Goal: Task Accomplishment & Management: Manage account settings

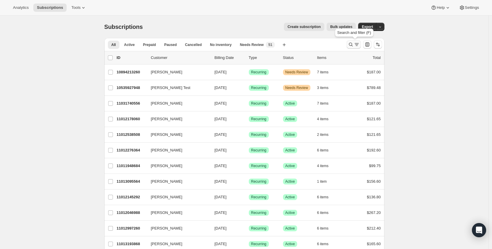
click at [349, 43] on icon "Search and filter results" at bounding box center [351, 45] width 6 height 6
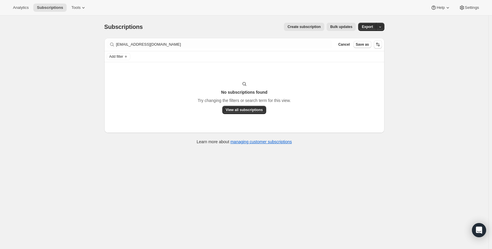
click at [163, 49] on div "Filter subscribers [EMAIL_ADDRESS][DOMAIN_NAME] Clear Cancel Save as" at bounding box center [244, 44] width 280 height 13
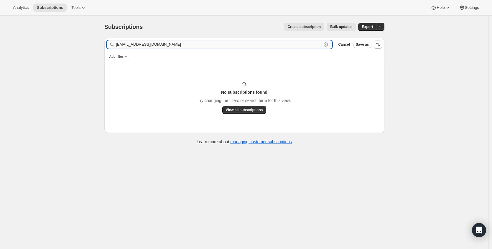
click at [163, 48] on input "[EMAIL_ADDRESS][DOMAIN_NAME]" at bounding box center [219, 44] width 206 height 8
click at [163, 46] on input "[EMAIL_ADDRESS][DOMAIN_NAME]" at bounding box center [219, 44] width 206 height 8
click at [162, 46] on input "[EMAIL_ADDRESS][DOMAIN_NAME]" at bounding box center [219, 44] width 206 height 8
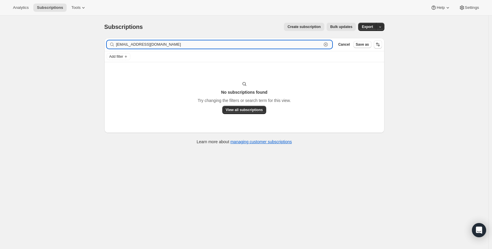
click at [162, 46] on input "[EMAIL_ADDRESS][DOMAIN_NAME]" at bounding box center [219, 44] width 206 height 8
paste input "e [PERSON_NAME]"
click at [153, 44] on input "[PERSON_NAME]" at bounding box center [219, 44] width 206 height 8
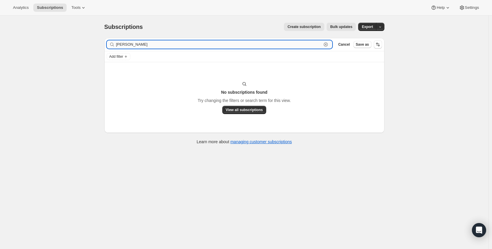
paste input "text"
click at [149, 44] on input "[PERSON_NAME]" at bounding box center [219, 44] width 206 height 8
click at [149, 45] on input "[PERSON_NAME]" at bounding box center [219, 44] width 206 height 8
type input "[PERSON_NAME]"
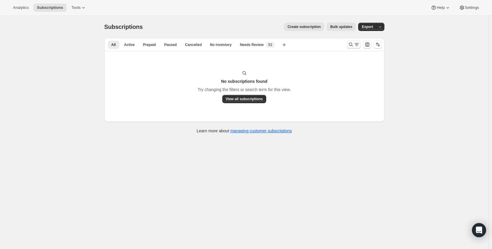
click at [356, 46] on icon "Search and filter results" at bounding box center [356, 45] width 6 height 6
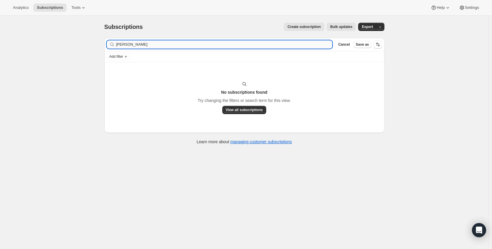
click at [261, 42] on input "[PERSON_NAME]" at bounding box center [224, 44] width 216 height 8
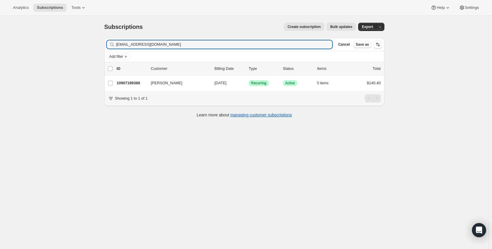
type input "kristenvozel@yahoo.com"
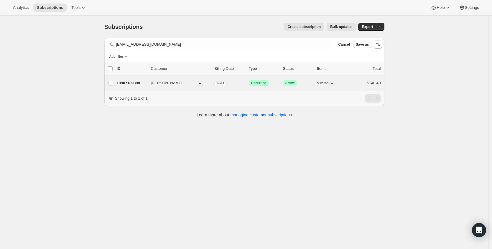
click at [143, 81] on p "10907189388" at bounding box center [131, 83] width 29 height 6
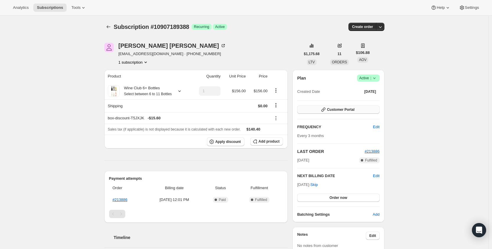
click at [363, 107] on button "Customer Portal" at bounding box center [338, 109] width 82 height 8
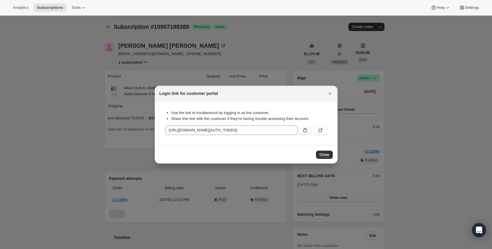
click at [299, 131] on button ":r37:" at bounding box center [304, 129] width 13 height 9
